Goal: Navigation & Orientation: Find specific page/section

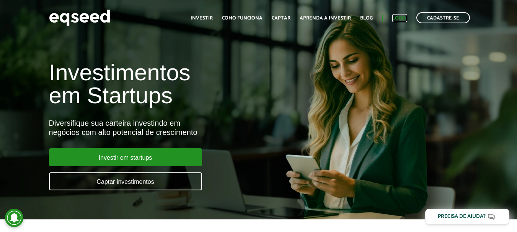
click at [399, 19] on link "Login" at bounding box center [399, 18] width 15 height 5
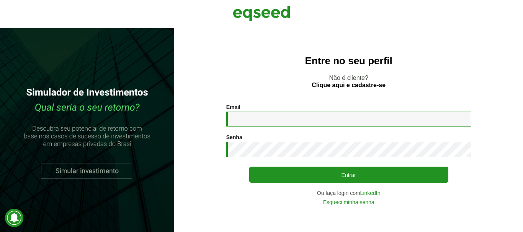
click at [250, 116] on input "Email *" at bounding box center [348, 119] width 245 height 15
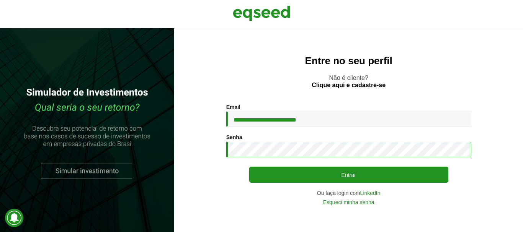
click at [249, 167] on button "Entrar" at bounding box center [348, 175] width 199 height 16
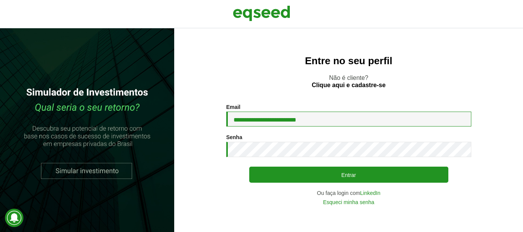
click at [316, 121] on input "**********" at bounding box center [348, 119] width 245 height 15
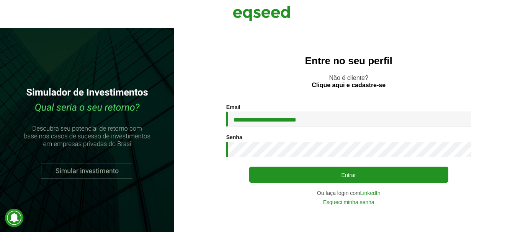
click at [176, 152] on div "**********" at bounding box center [348, 130] width 349 height 204
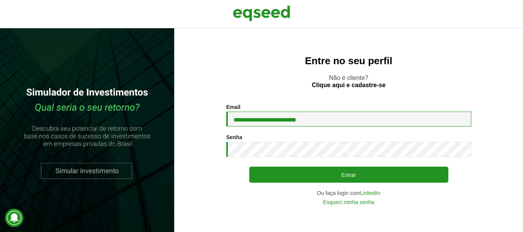
click at [253, 120] on input "**********" at bounding box center [348, 119] width 245 height 15
type input "**********"
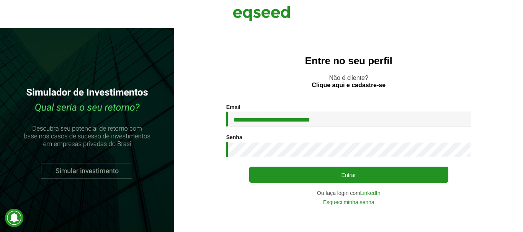
click at [249, 167] on button "Entrar" at bounding box center [348, 175] width 199 height 16
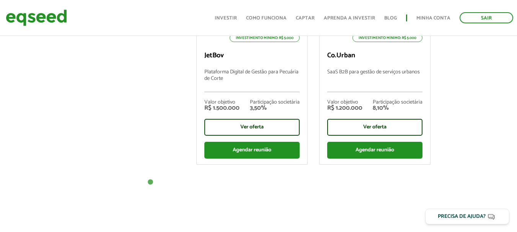
scroll to position [426, 0]
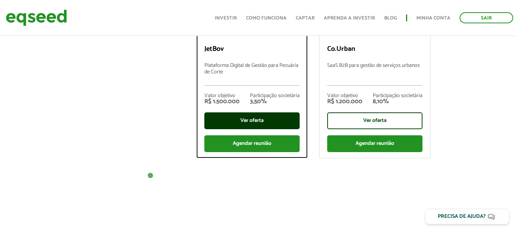
click at [256, 123] on div "Ver oferta" at bounding box center [251, 121] width 95 height 17
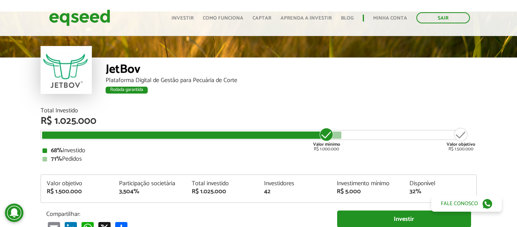
scroll to position [18, 0]
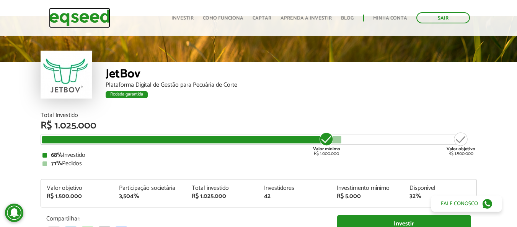
click at [85, 15] on img at bounding box center [79, 18] width 61 height 20
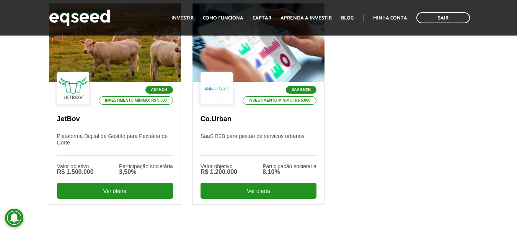
scroll to position [281, 0]
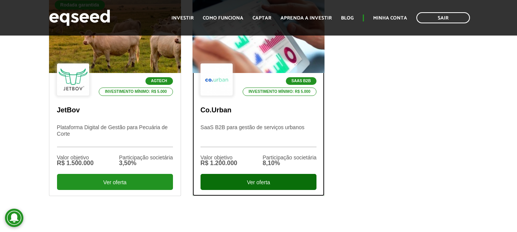
click at [263, 184] on div "Ver oferta" at bounding box center [259, 182] width 116 height 16
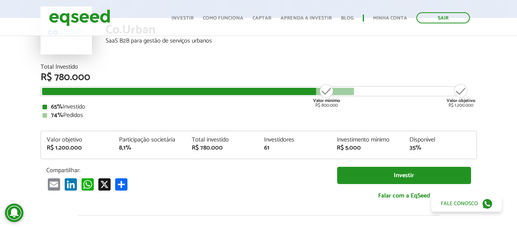
scroll to position [50, 0]
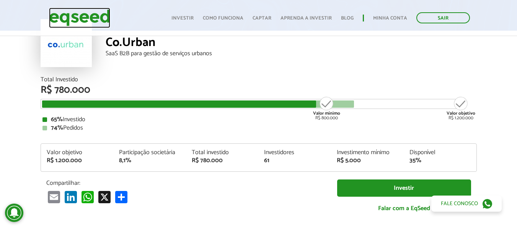
click at [81, 17] on img at bounding box center [79, 18] width 61 height 20
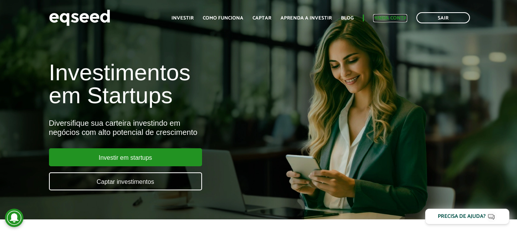
click at [399, 18] on link "Minha conta" at bounding box center [390, 18] width 34 height 5
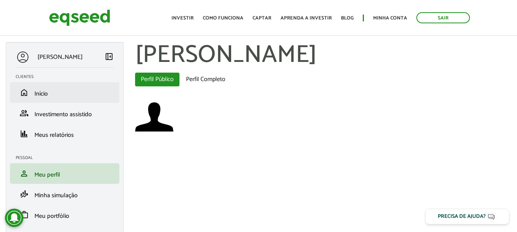
click at [45, 100] on li "home Início" at bounding box center [64, 92] width 109 height 21
click at [42, 94] on span "Início" at bounding box center [40, 94] width 13 height 10
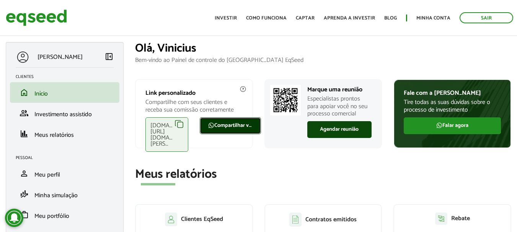
click at [222, 131] on link "Compartilhar via WhatsApp" at bounding box center [230, 126] width 61 height 17
click at [179, 124] on div "[DOMAIN_NAME][URL][DOMAIN_NAME][PERSON_NAME]" at bounding box center [166, 135] width 43 height 34
